Goal: Task Accomplishment & Management: Manage account settings

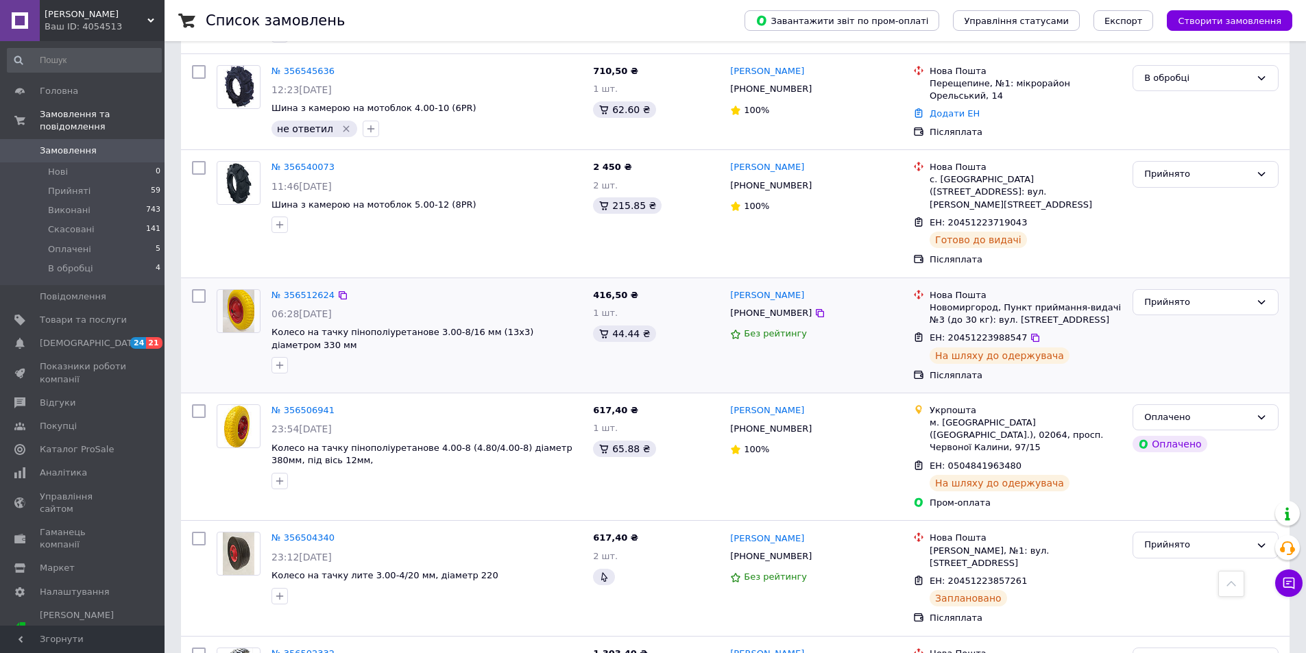
scroll to position [1234, 0]
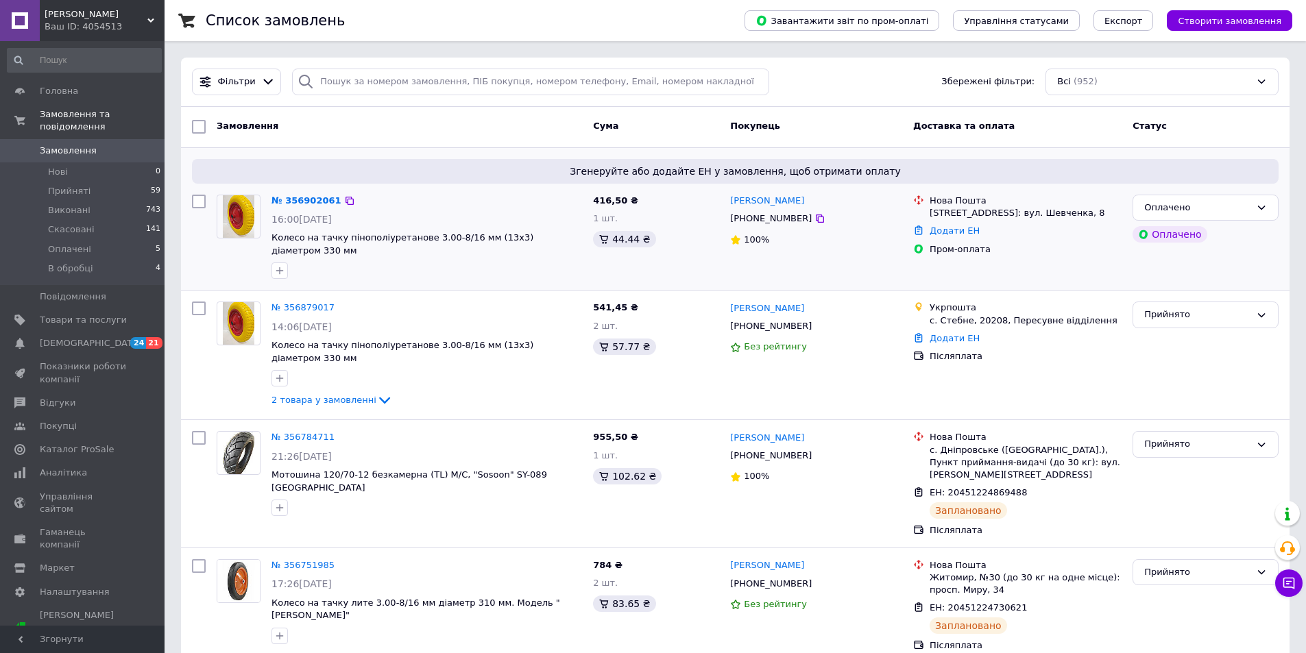
click at [709, 257] on div "416,50 ₴ 1 шт. 44.44 ₴" at bounding box center [655, 237] width 137 height 96
click at [306, 201] on link "№ 356902061" at bounding box center [306, 200] width 70 height 10
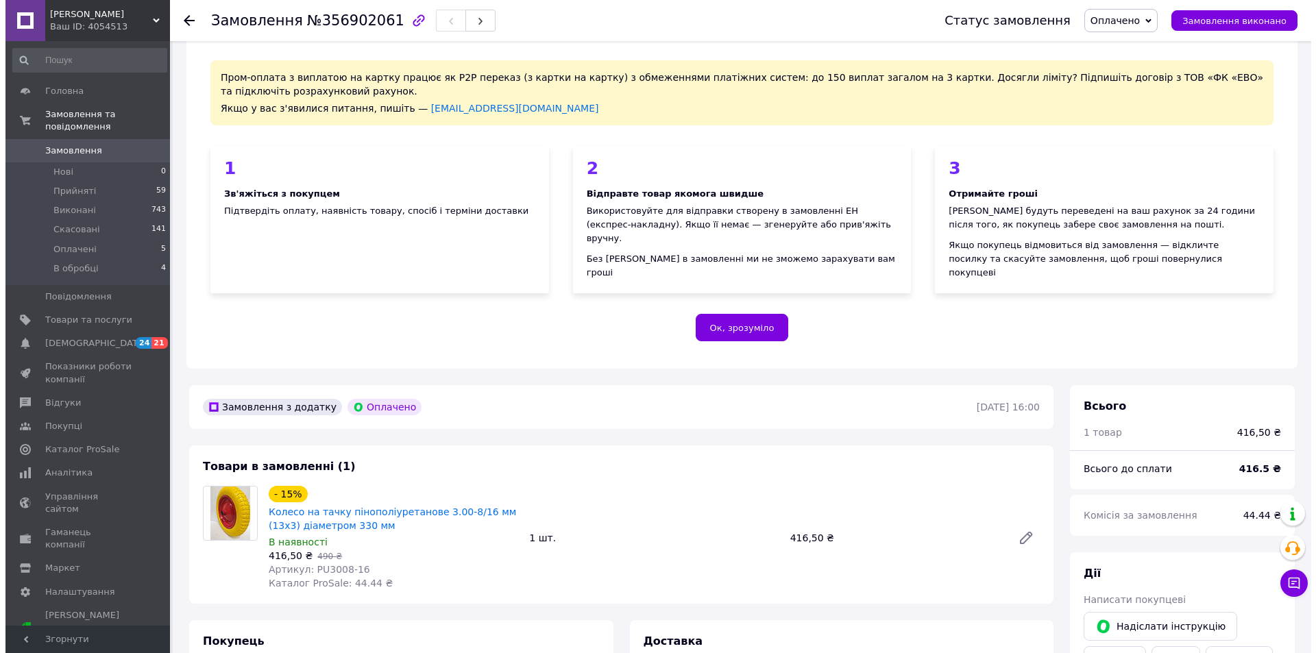
scroll to position [411, 0]
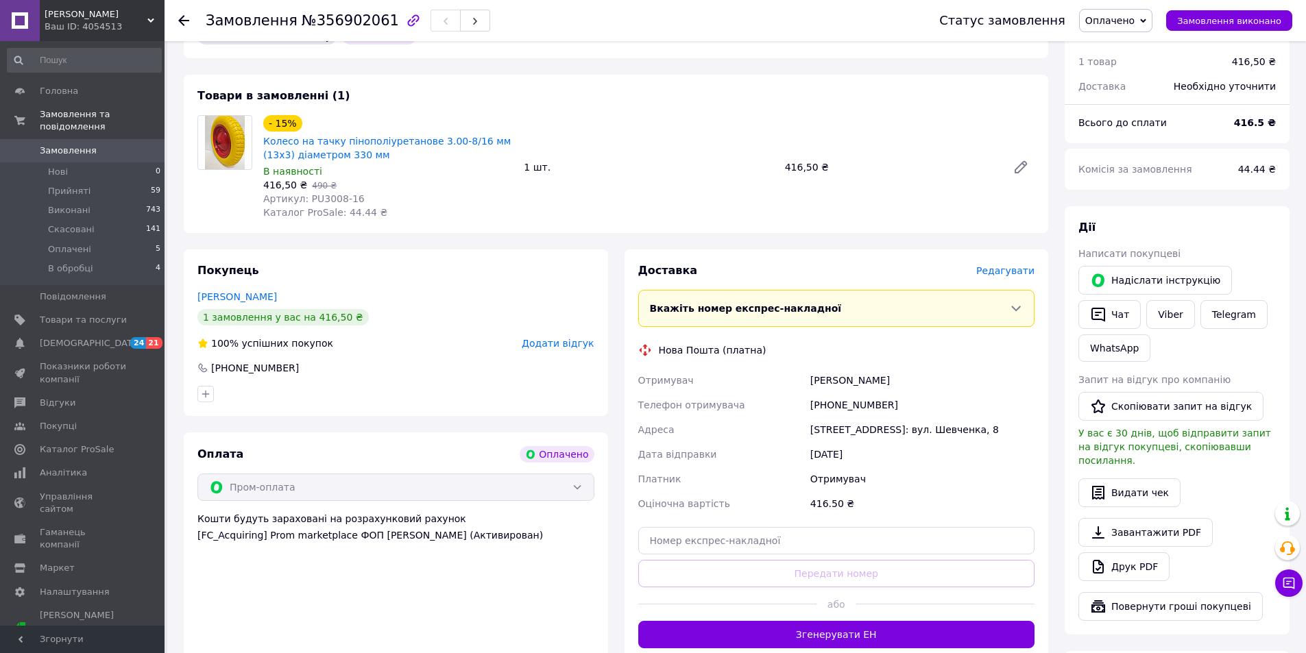
click at [1010, 265] on span "Редагувати" at bounding box center [1005, 270] width 58 height 11
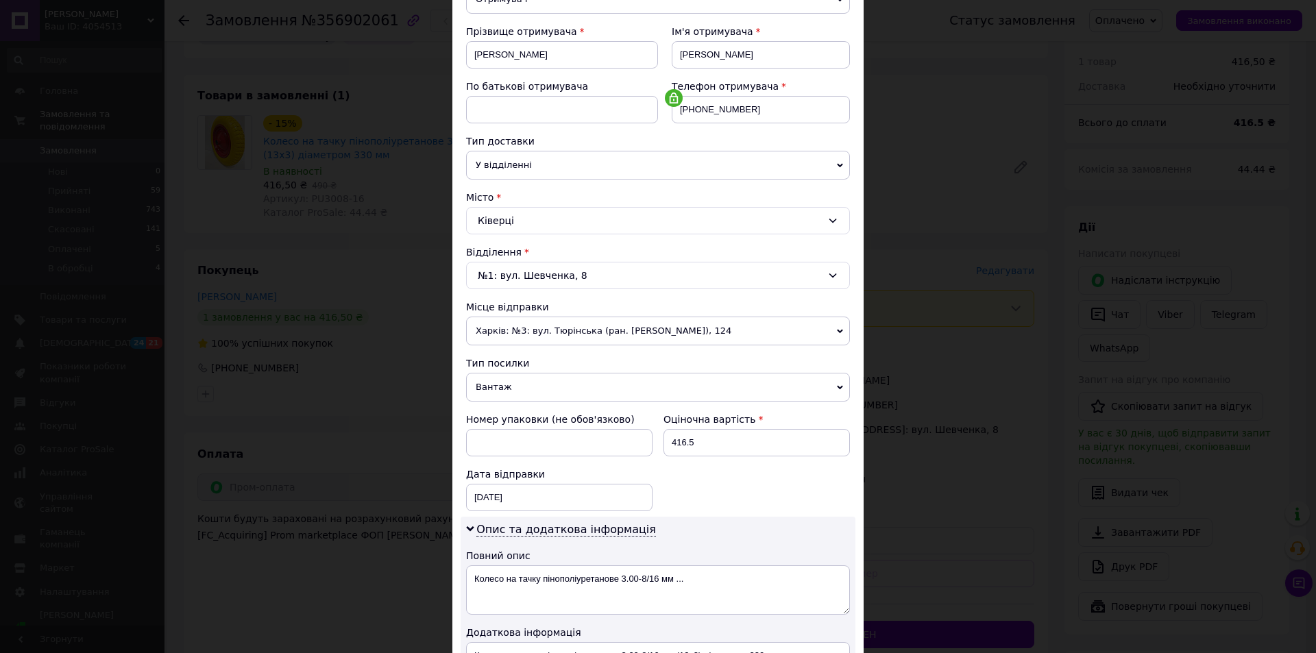
scroll to position [274, 0]
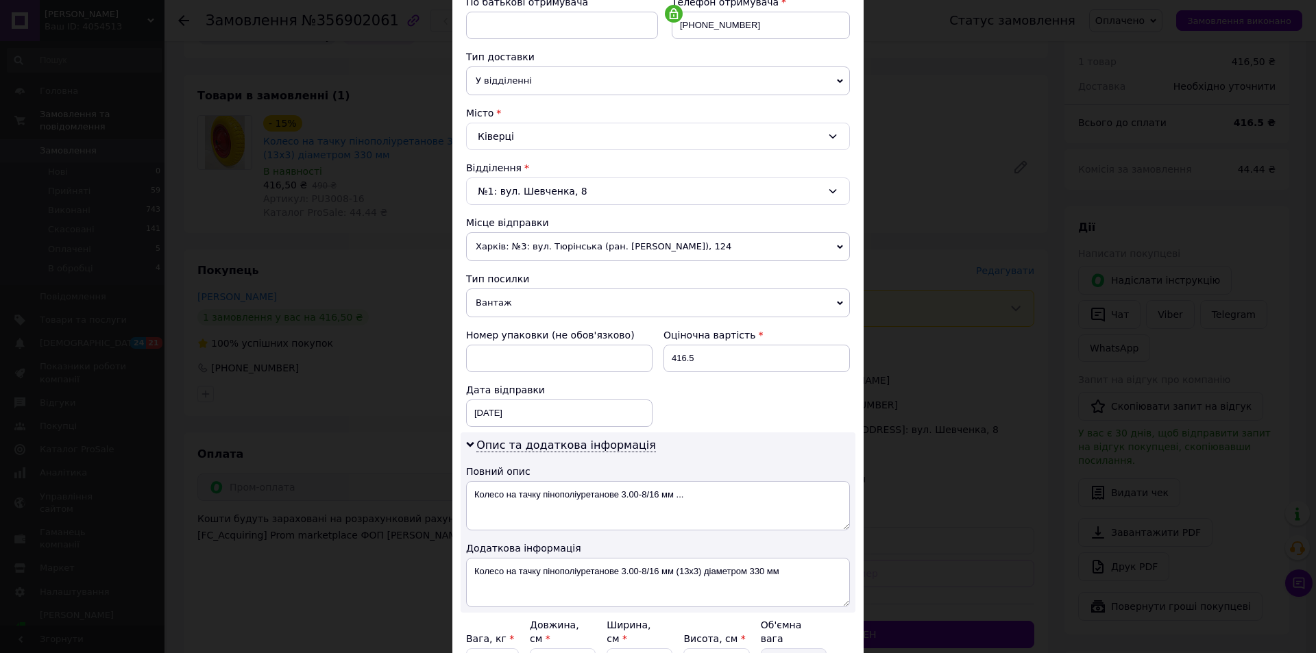
click at [838, 246] on icon at bounding box center [840, 247] width 6 height 6
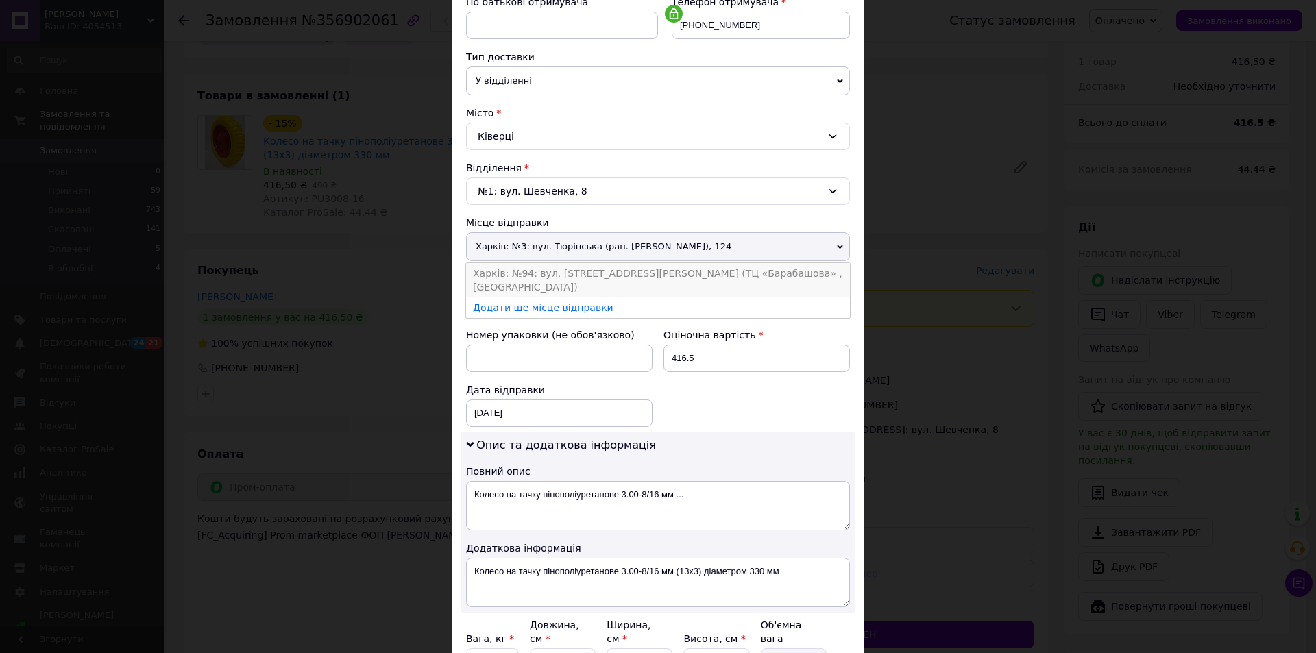
click at [749, 276] on li "Харків: №94: вул. Академіка Павлова, 165-К (ТЦ «Барабашова» , Вєтнамська площад…" at bounding box center [658, 280] width 384 height 34
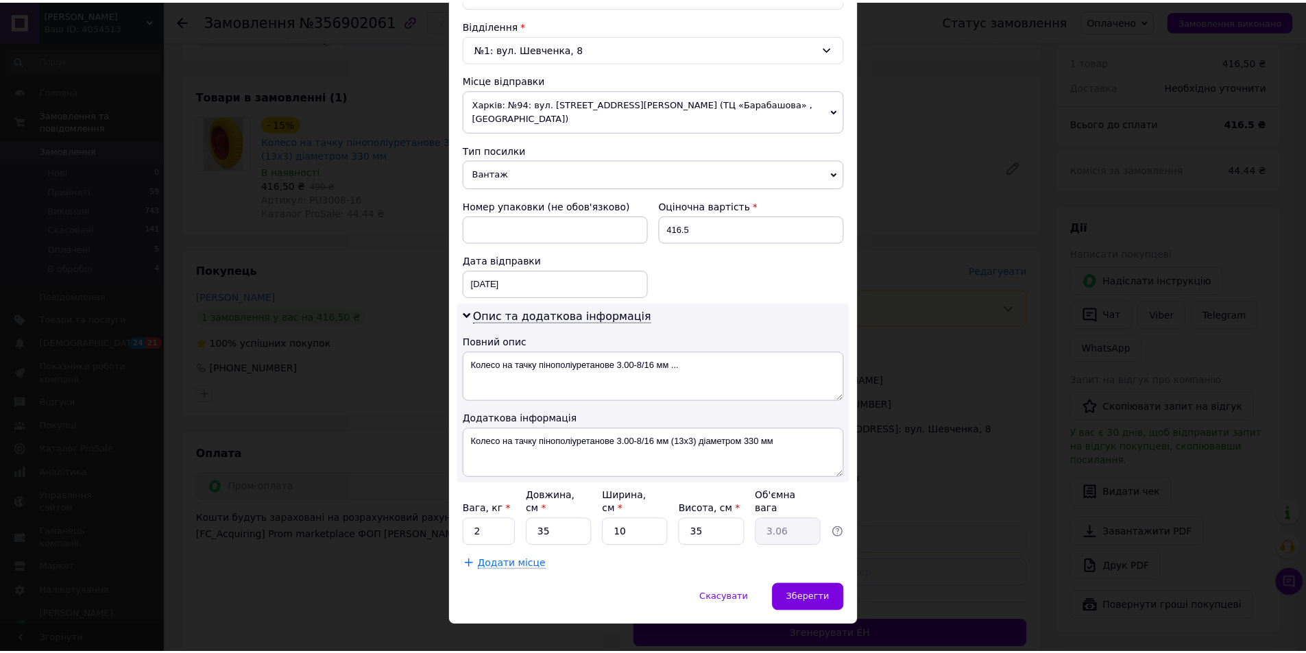
scroll to position [424, 0]
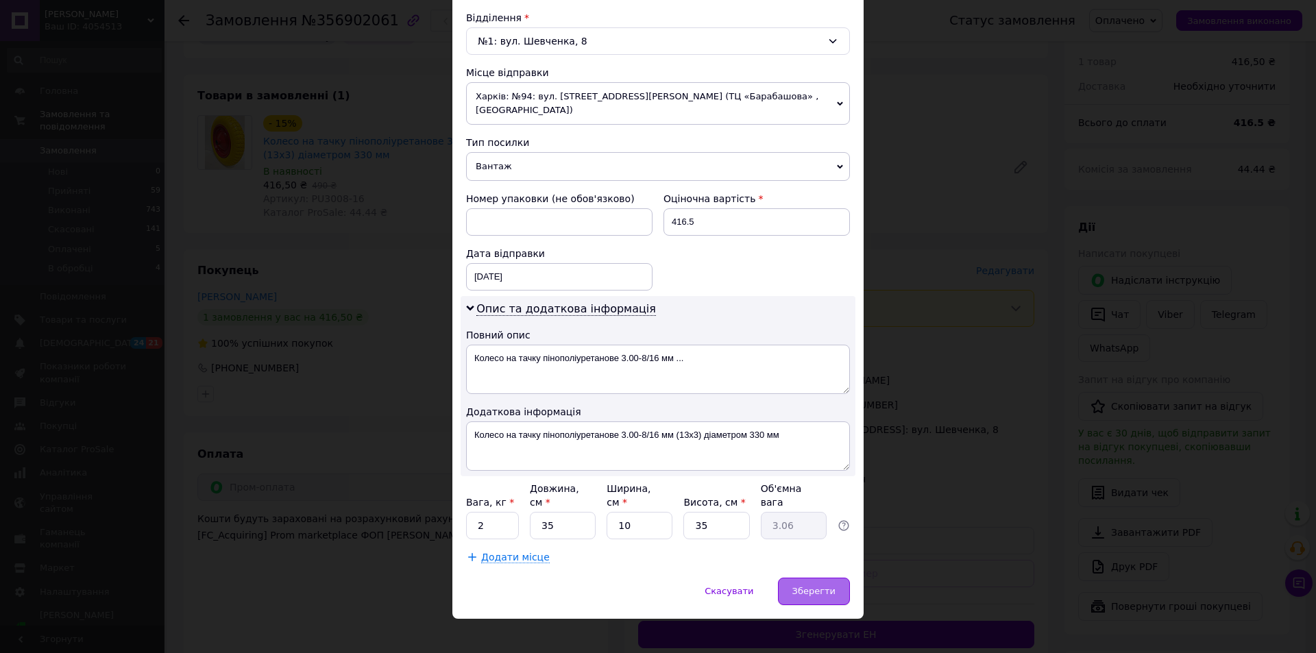
click at [813, 586] on span "Зберегти" at bounding box center [813, 591] width 43 height 10
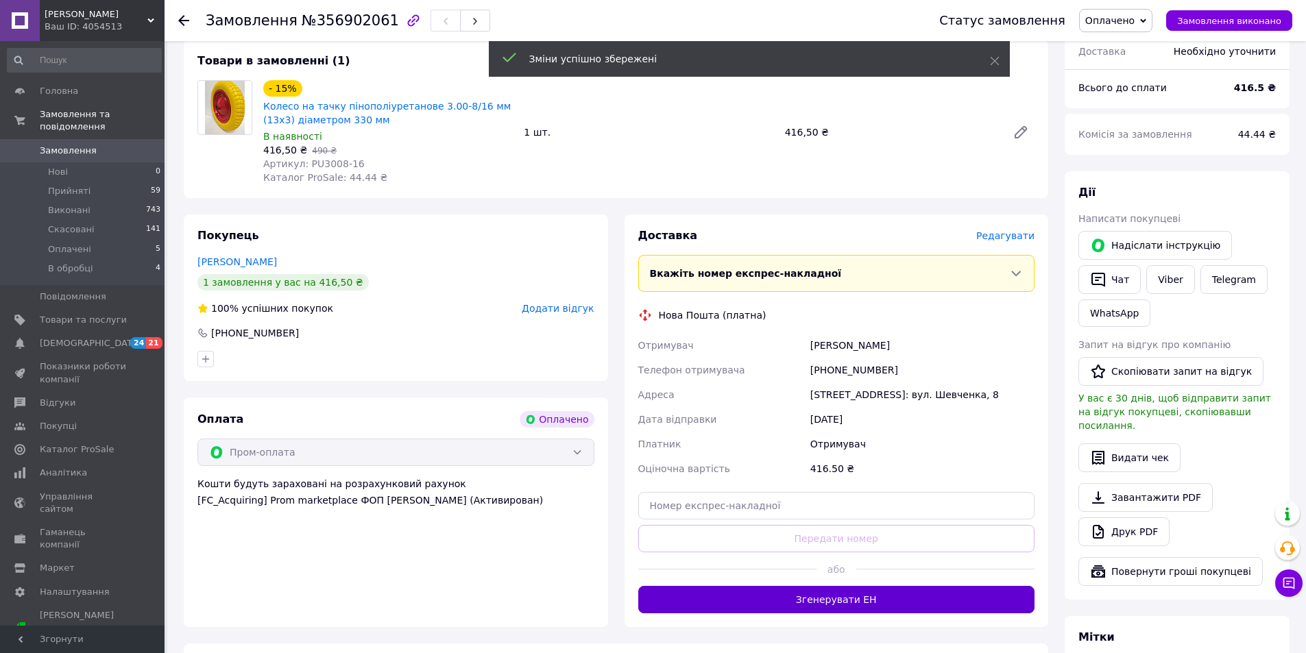
scroll to position [480, 0]
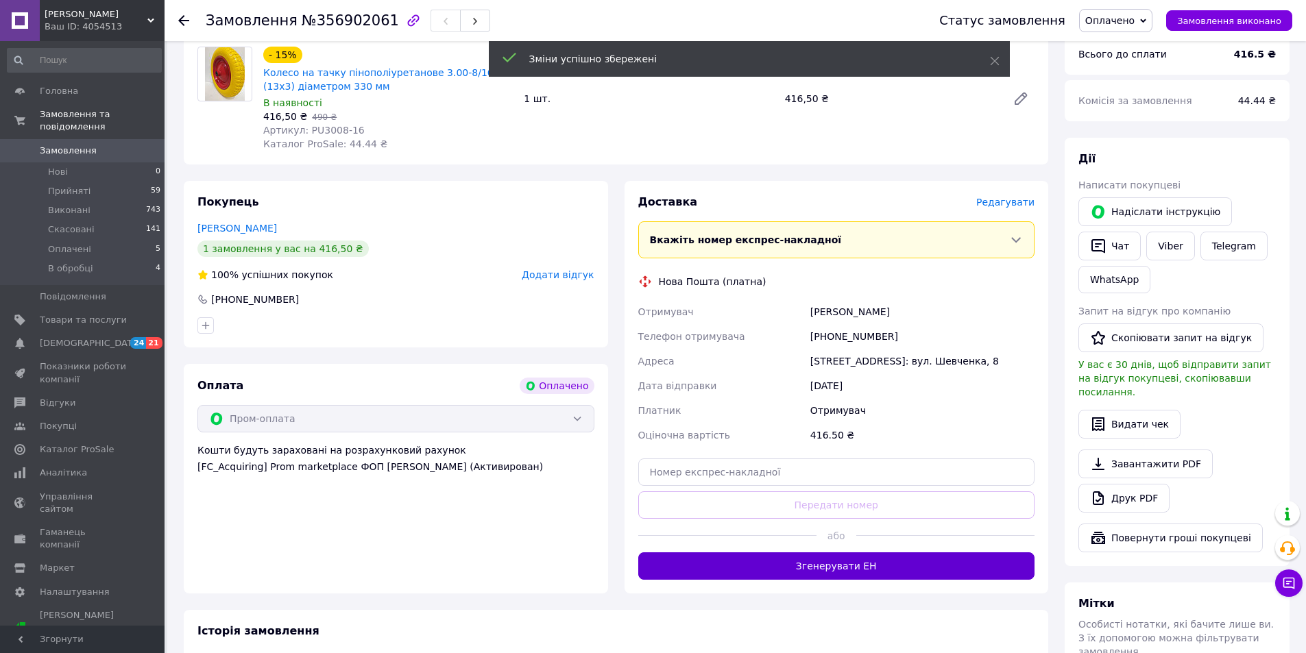
click at [897, 553] on button "Згенерувати ЕН" at bounding box center [836, 566] width 397 height 27
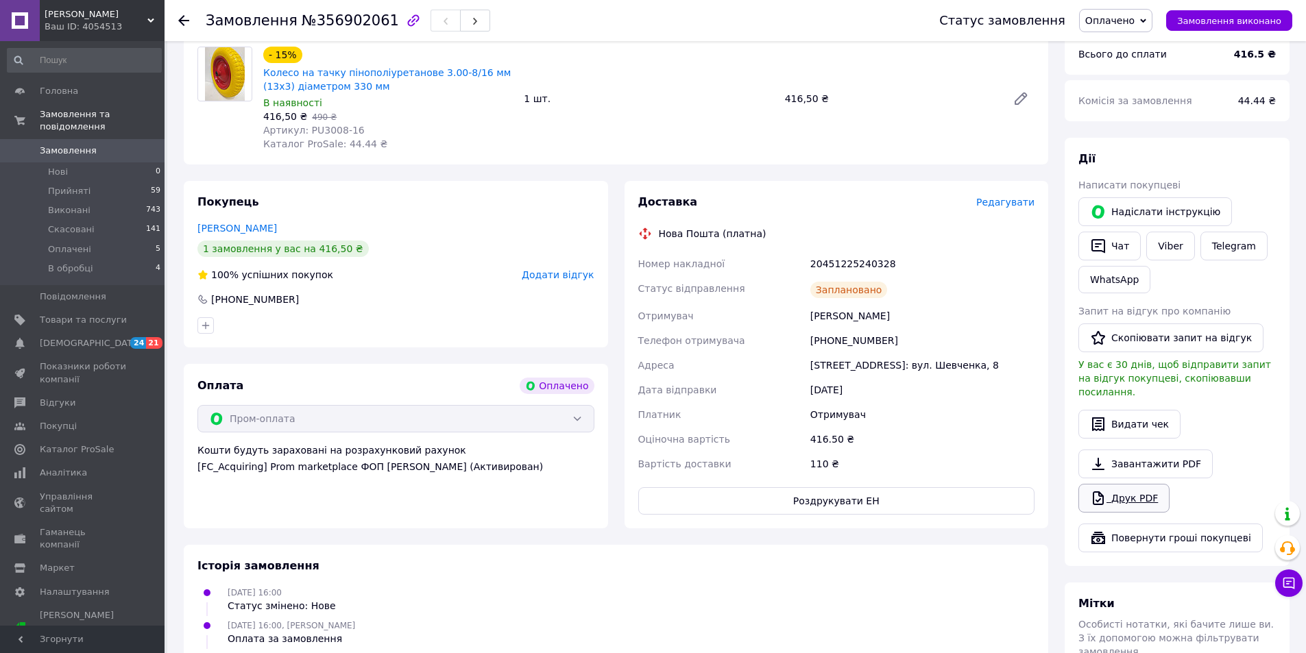
click at [1124, 484] on link "Друк PDF" at bounding box center [1123, 498] width 91 height 29
click at [182, 19] on icon at bounding box center [183, 20] width 11 height 11
